Goal: Task Accomplishment & Management: Complete application form

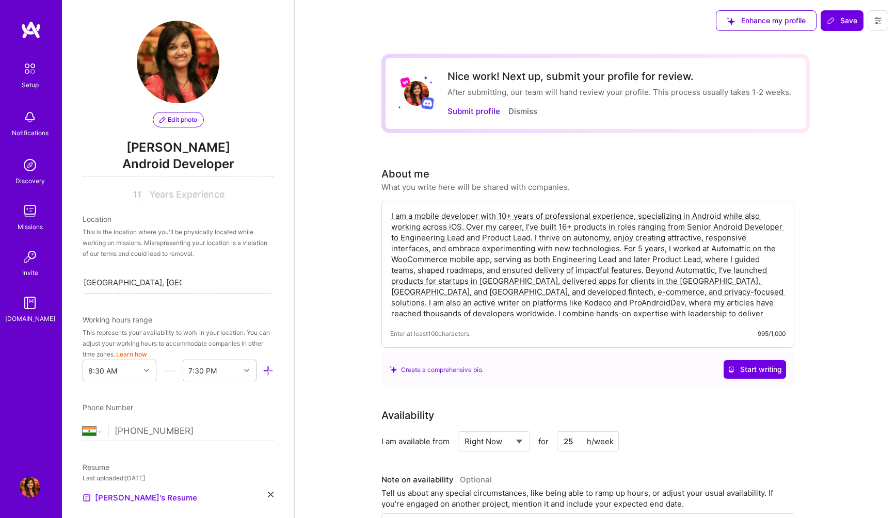
select select "IN"
select select "Right Now"
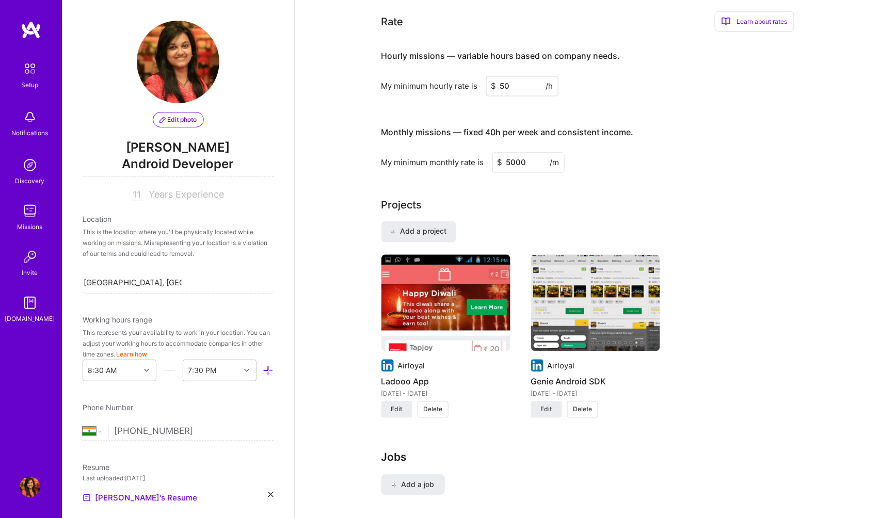
scroll to position [560, 0]
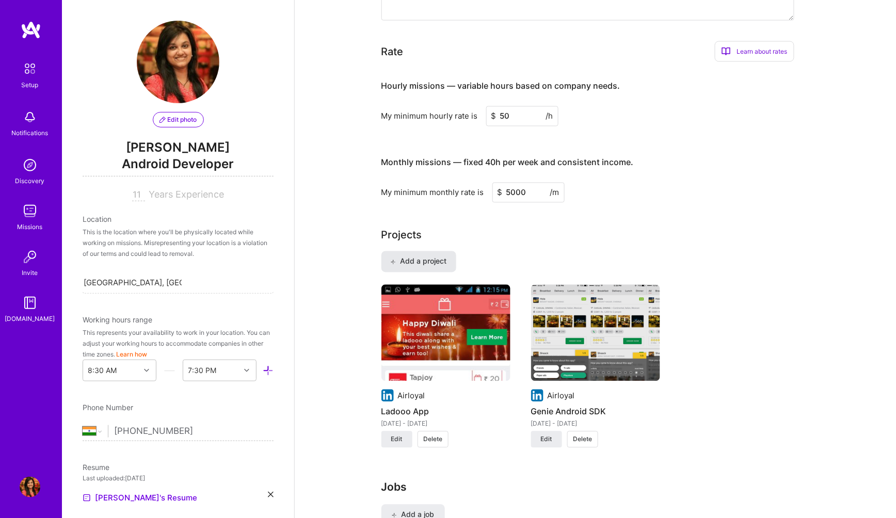
click at [418, 257] on span "Add a project" at bounding box center [418, 261] width 56 height 10
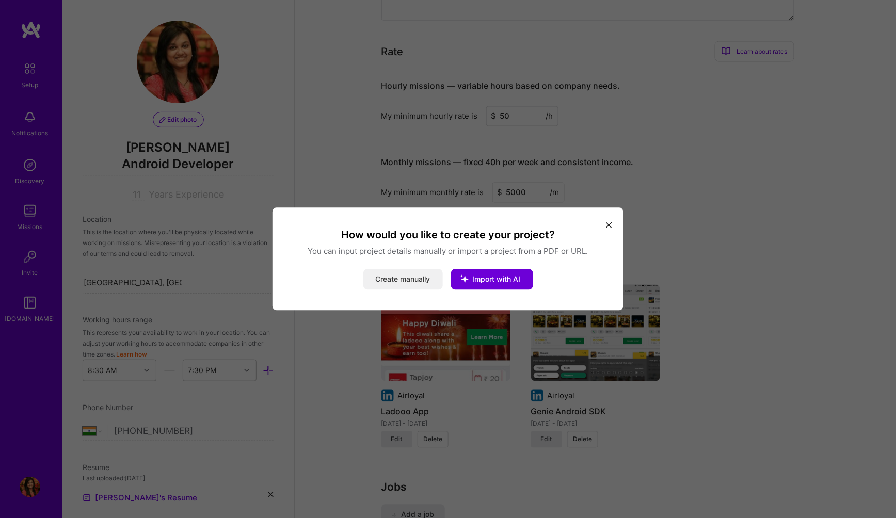
click at [402, 279] on button "Create manually" at bounding box center [402, 279] width 79 height 21
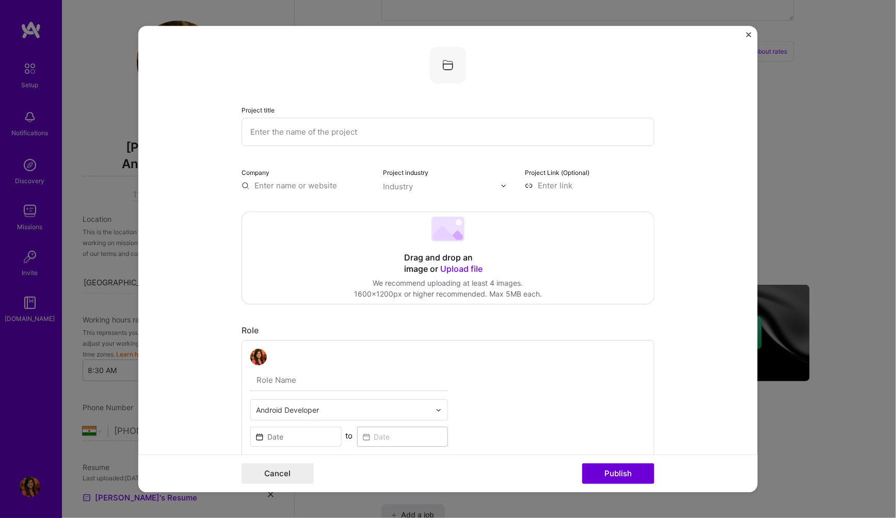
click at [281, 127] on input "text" at bounding box center [447, 132] width 413 height 28
paste input "App Ranky"
type input "App Ranky"
click at [273, 183] on input "text" at bounding box center [305, 185] width 129 height 11
type input "Airloyal"
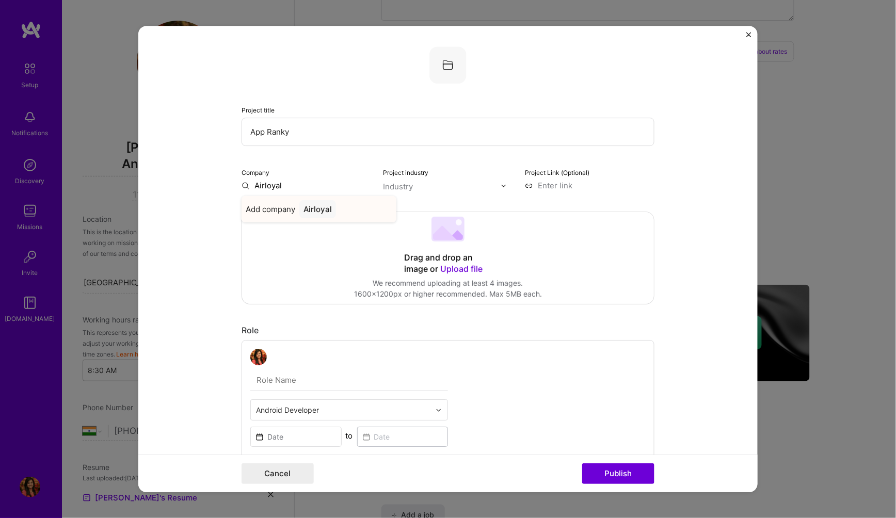
click at [273, 205] on span "Add company" at bounding box center [271, 209] width 50 height 11
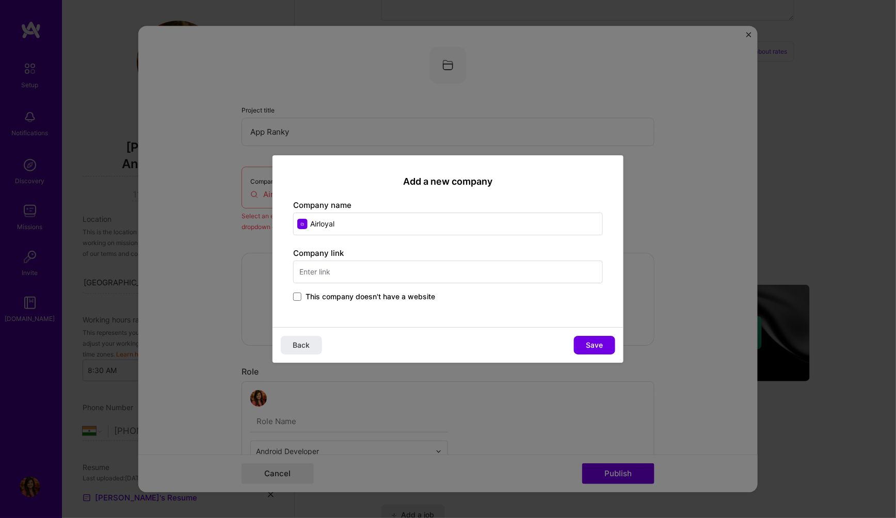
click at [372, 267] on input "text" at bounding box center [448, 272] width 310 height 23
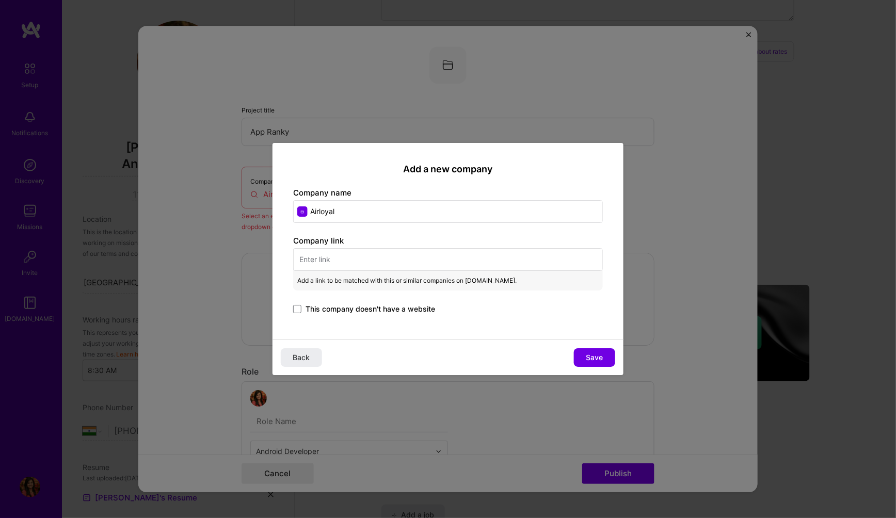
paste input "[URL][DOMAIN_NAME]"
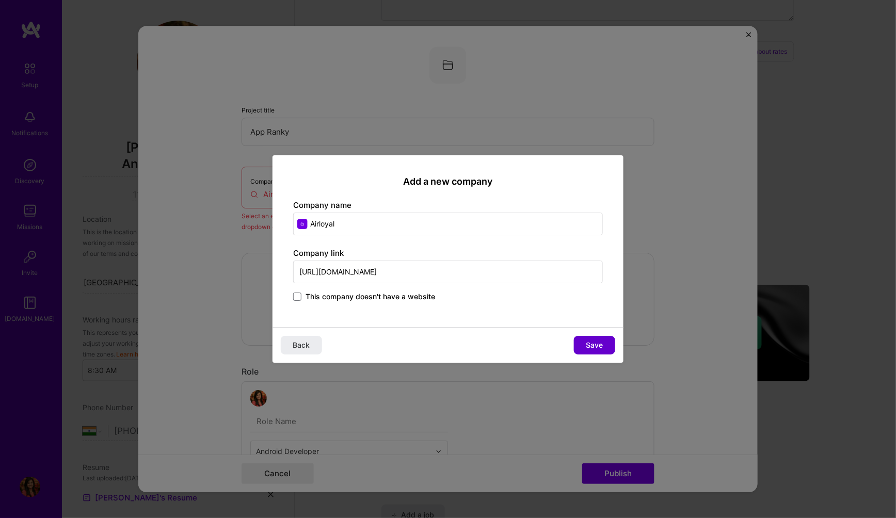
type input "[URL][DOMAIN_NAME]"
click at [592, 340] on span "Save" at bounding box center [594, 345] width 17 height 10
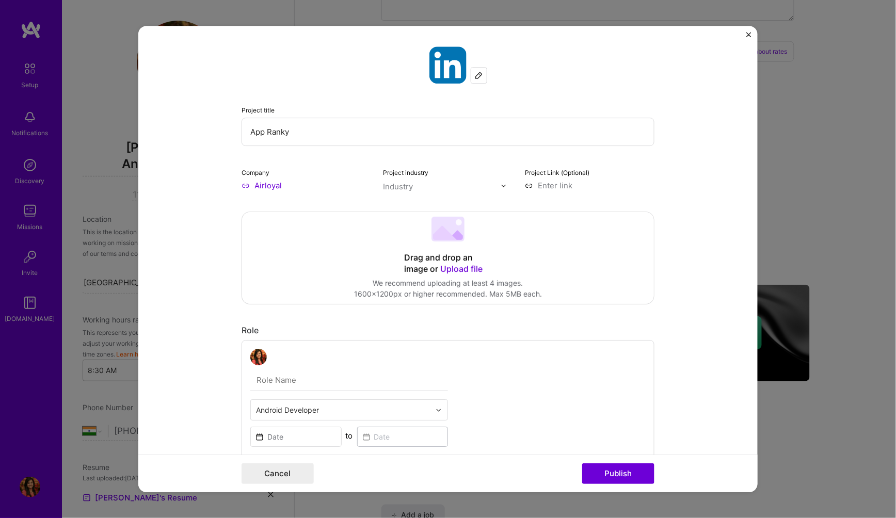
click at [409, 187] on div "Industry" at bounding box center [398, 186] width 30 height 11
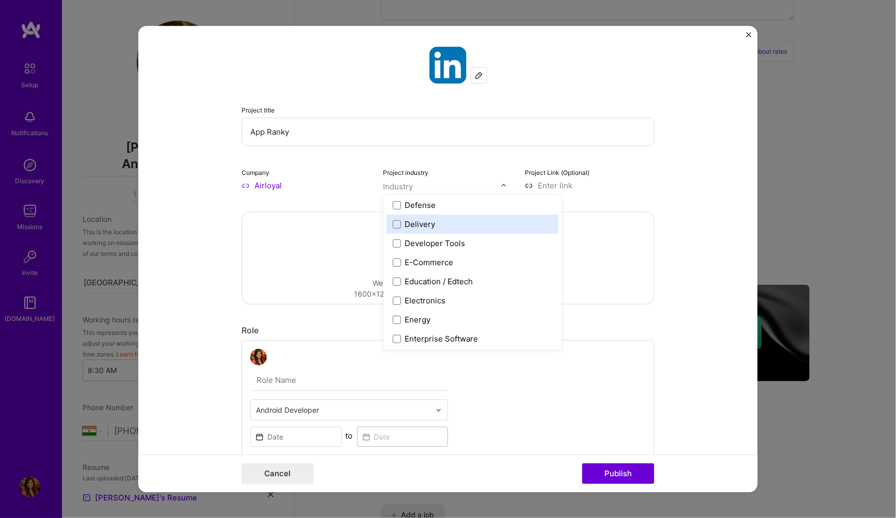
scroll to position [862, 0]
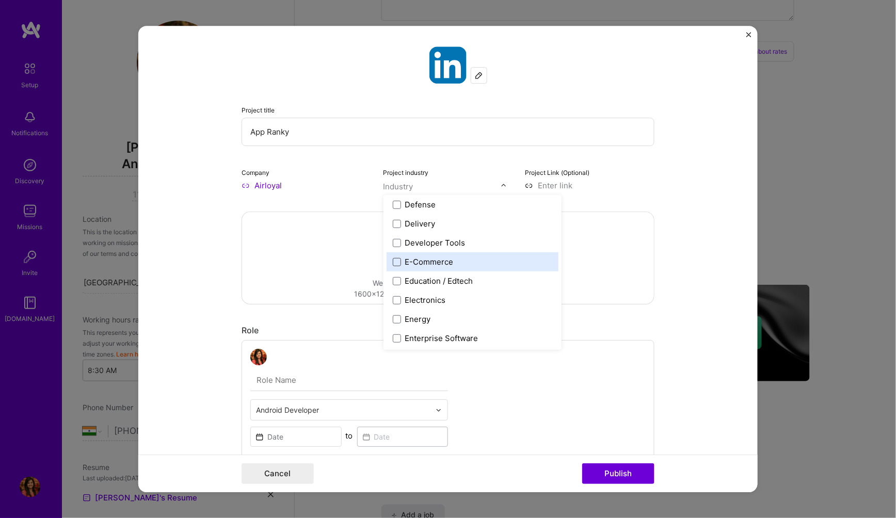
click at [396, 263] on span at bounding box center [397, 262] width 8 height 8
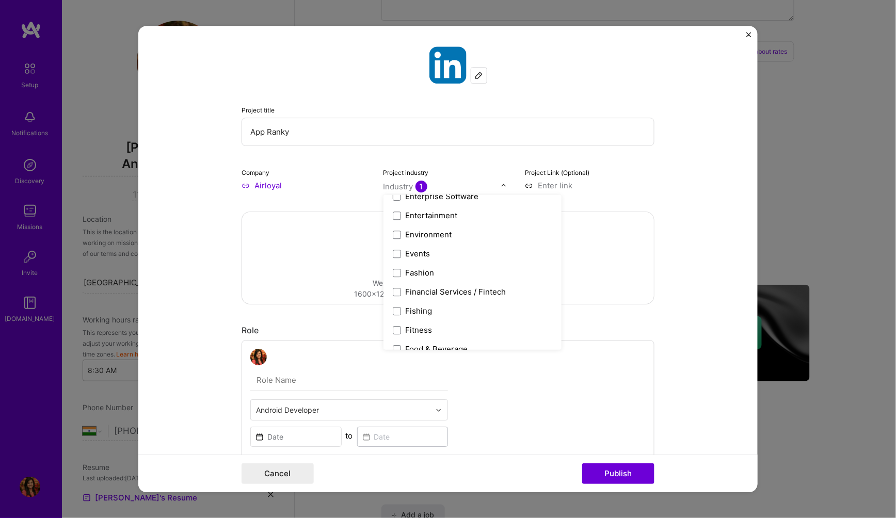
scroll to position [1001, 0]
click at [400, 218] on span at bounding box center [397, 218] width 8 height 8
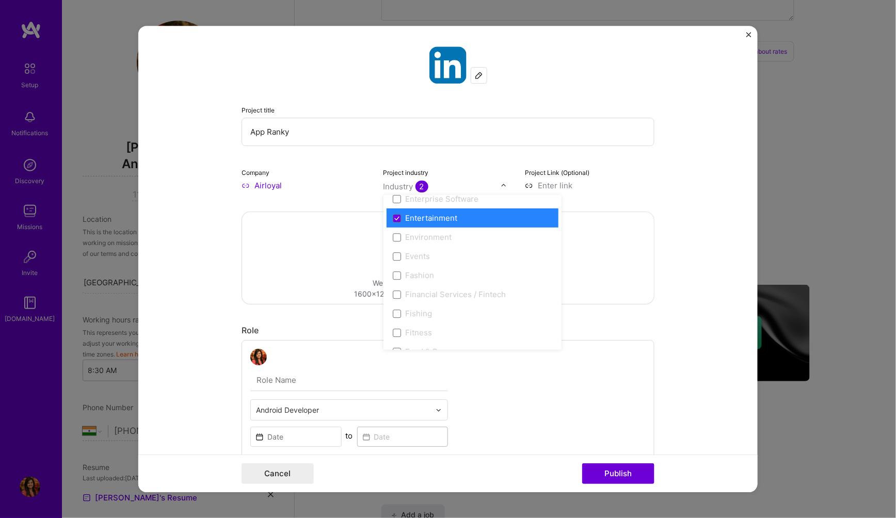
click at [217, 287] on form "Project title App Ranky Company Airloyal Project industry option Entertainment,…" at bounding box center [447, 259] width 619 height 466
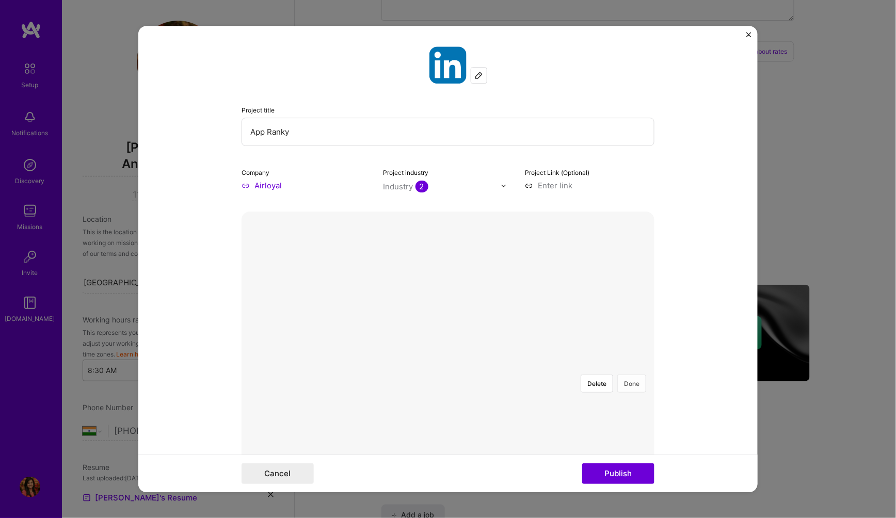
click at [637, 375] on button "Done" at bounding box center [631, 384] width 29 height 18
click at [634, 375] on button "Done" at bounding box center [631, 384] width 29 height 18
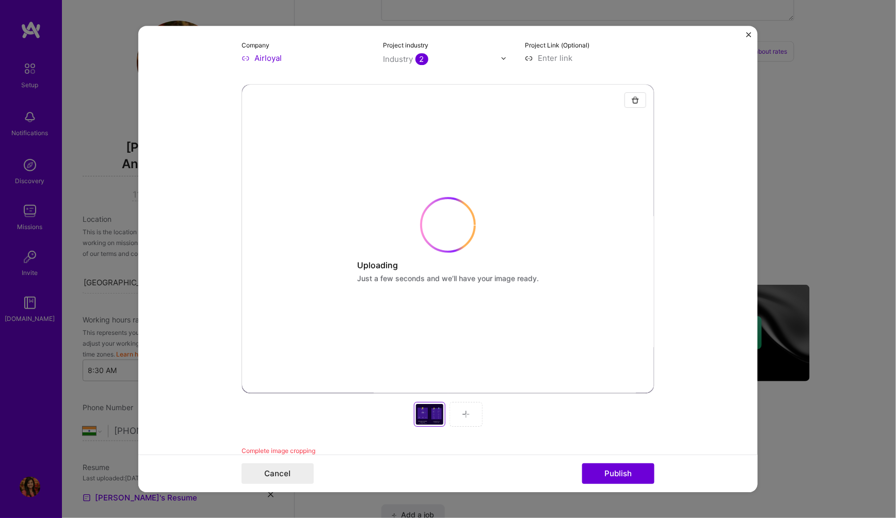
scroll to position [129, 0]
click at [632, 246] on button "Done" at bounding box center [631, 255] width 29 height 18
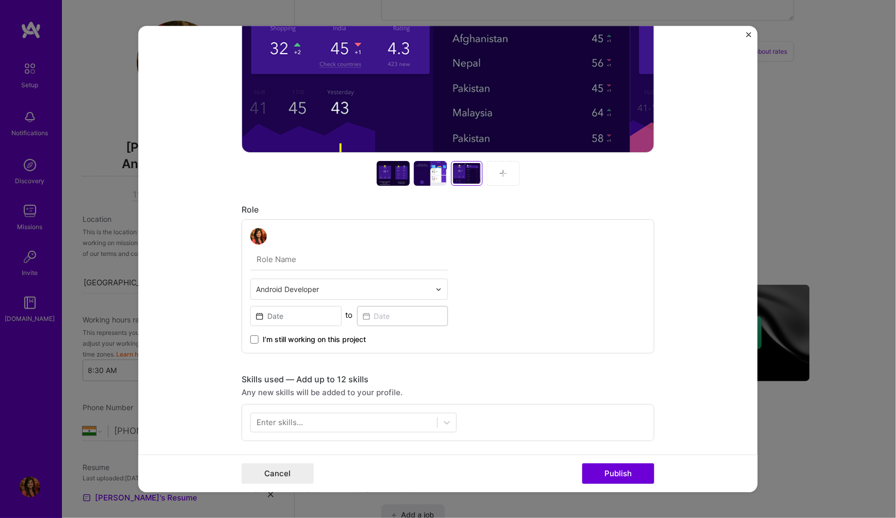
scroll to position [417, 0]
